Goal: Information Seeking & Learning: Learn about a topic

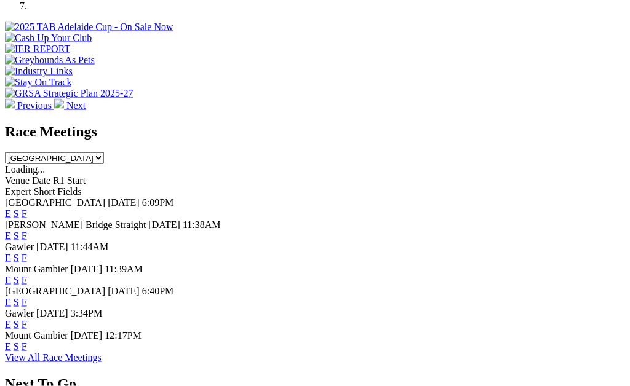
scroll to position [454, 0]
click at [27, 297] on link "F" at bounding box center [25, 302] width 6 height 10
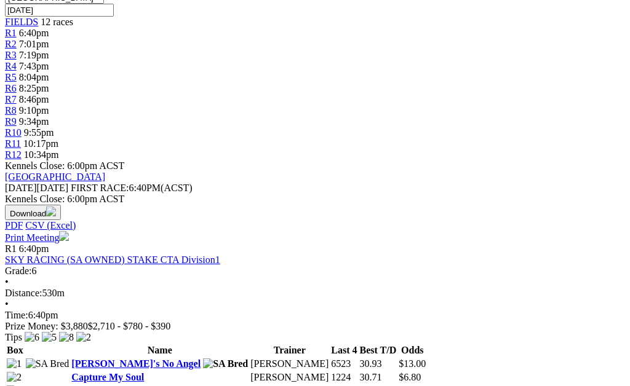
scroll to position [404, 0]
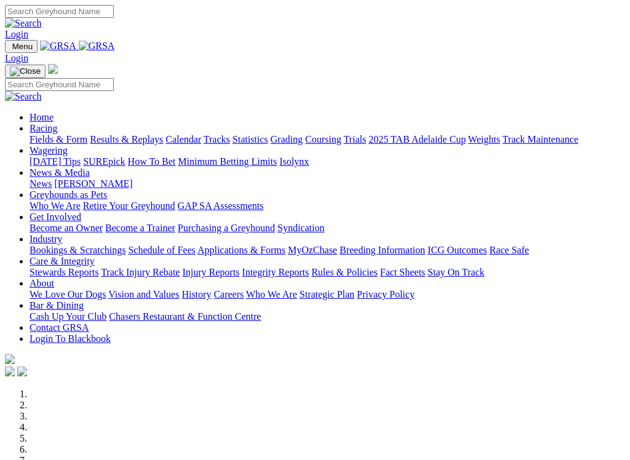
scroll to position [261, 0]
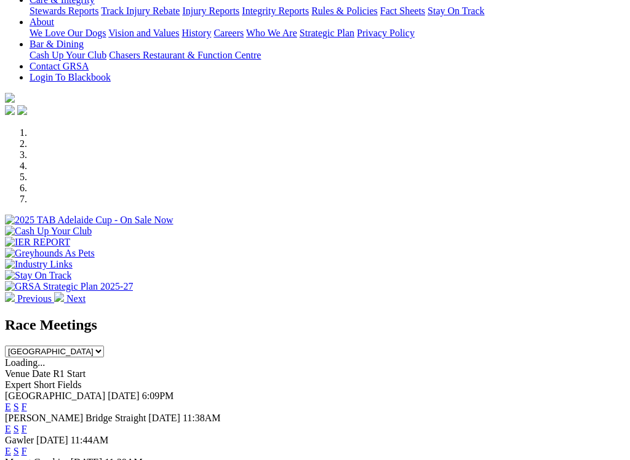
click at [27, 424] on link "F" at bounding box center [25, 429] width 6 height 10
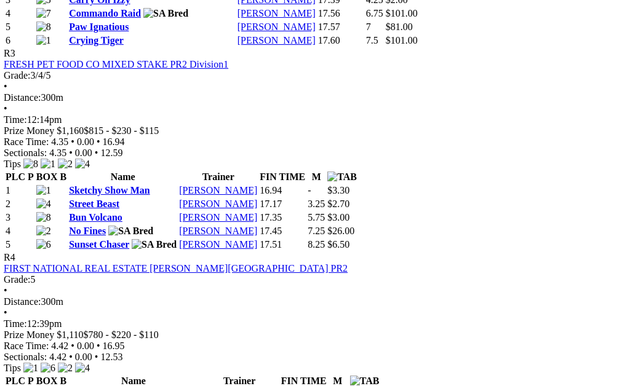
scroll to position [982, 354]
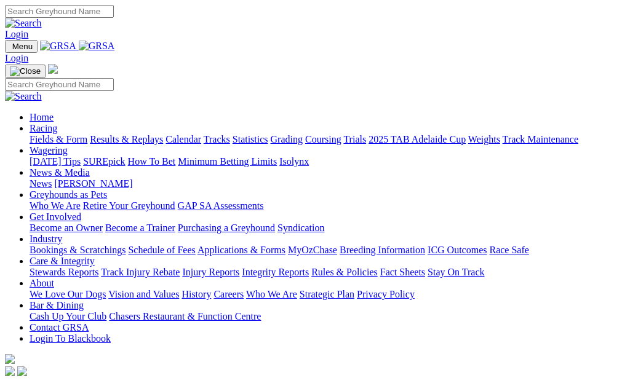
scroll to position [301, 0]
